Goal: Transaction & Acquisition: Purchase product/service

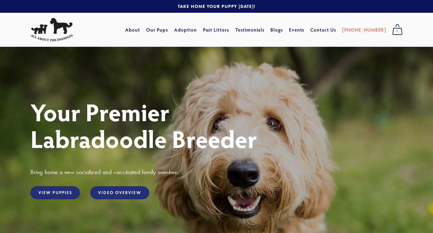
click at [63, 194] on link "View Puppies" at bounding box center [55, 192] width 50 height 13
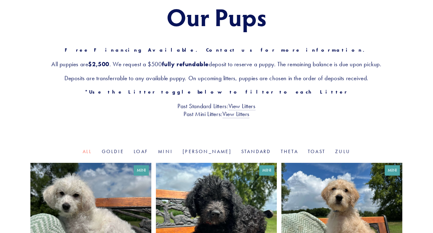
scroll to position [190, 0]
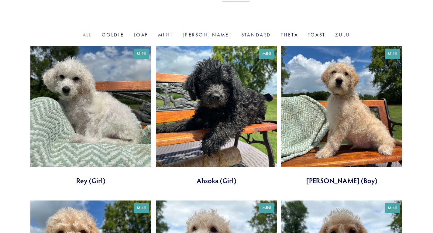
click at [241, 33] on link "Standard" at bounding box center [256, 35] width 30 height 6
